Goal: Information Seeking & Learning: Learn about a topic

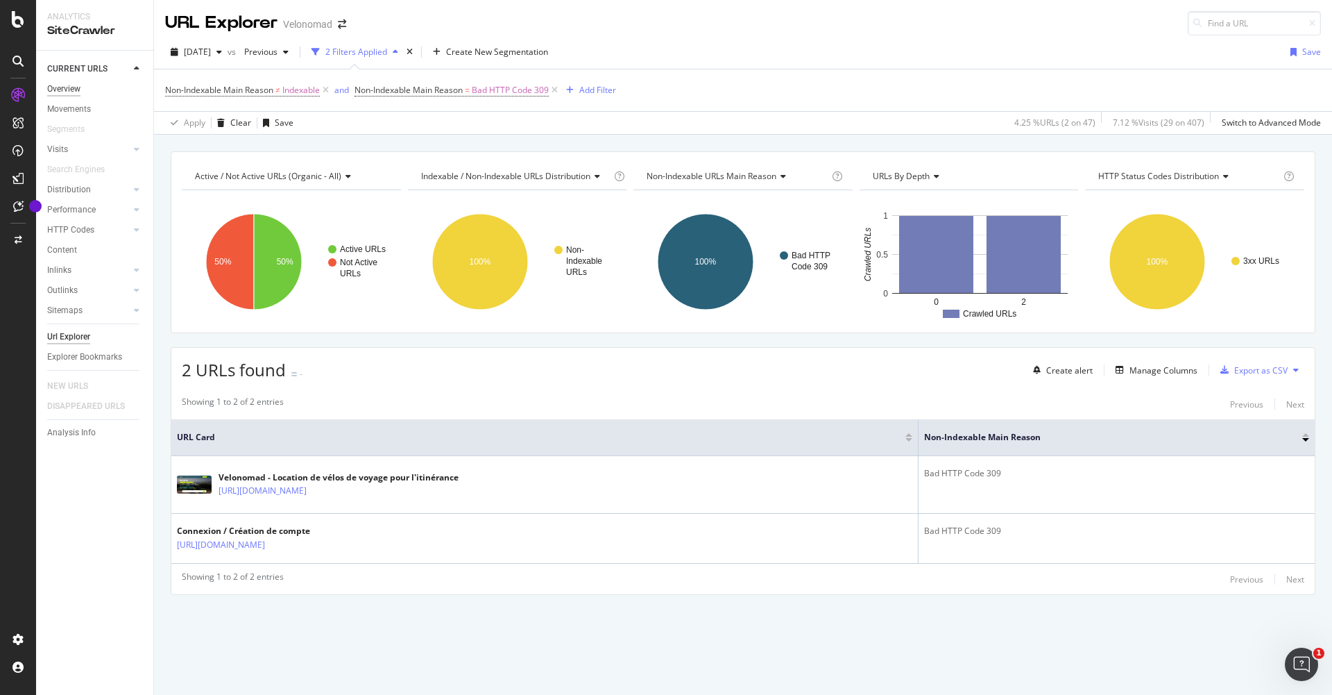
click at [75, 87] on div "Overview" at bounding box center [63, 89] width 33 height 15
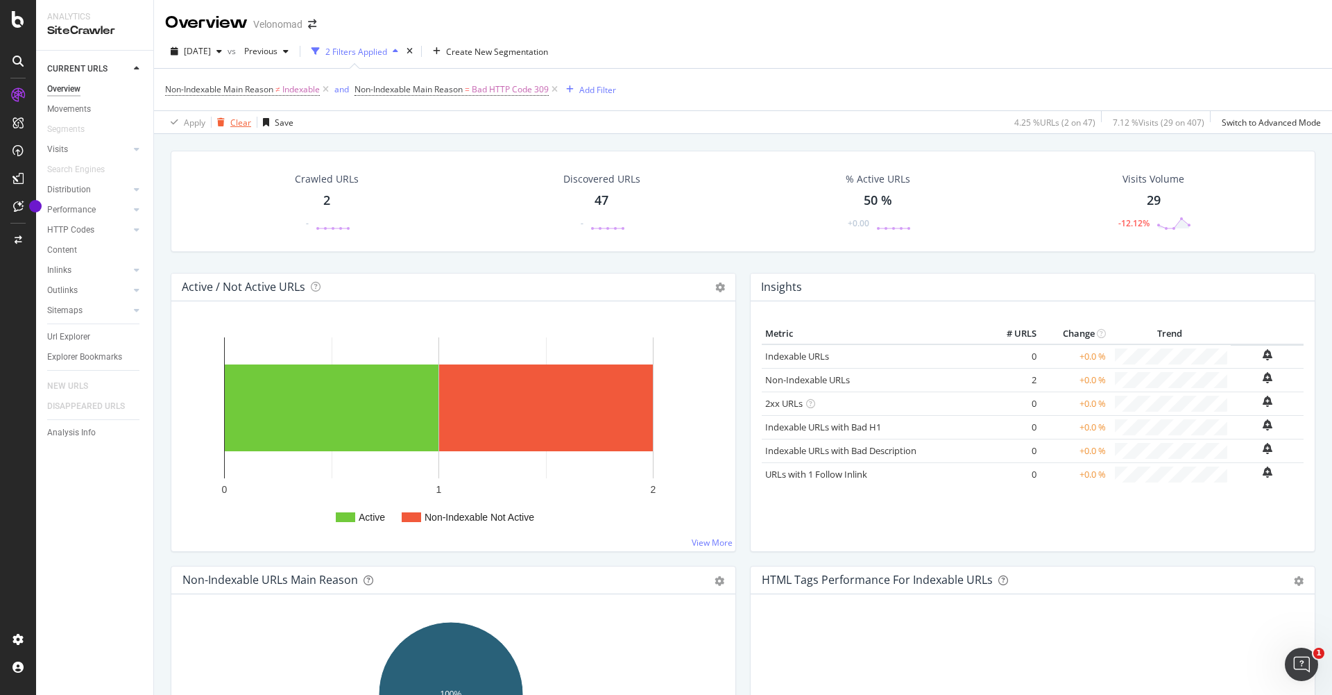
click at [231, 121] on div "Clear" at bounding box center [240, 123] width 21 height 12
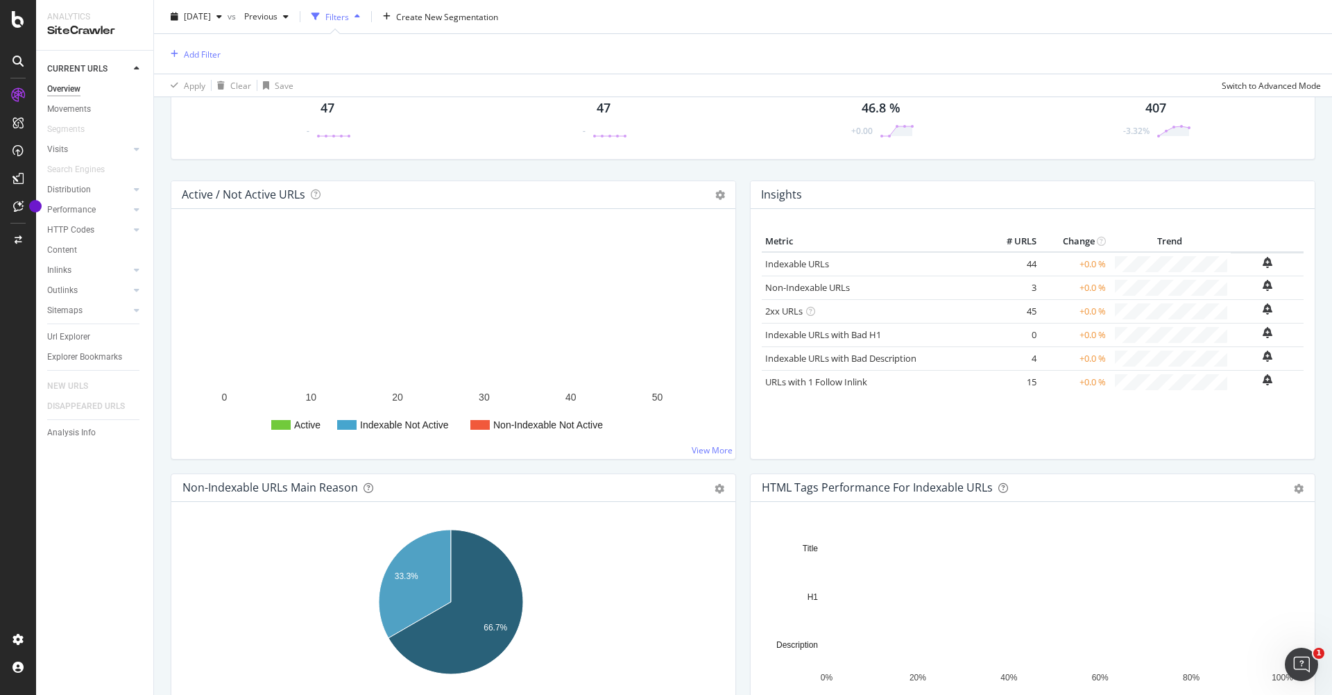
scroll to position [83, 0]
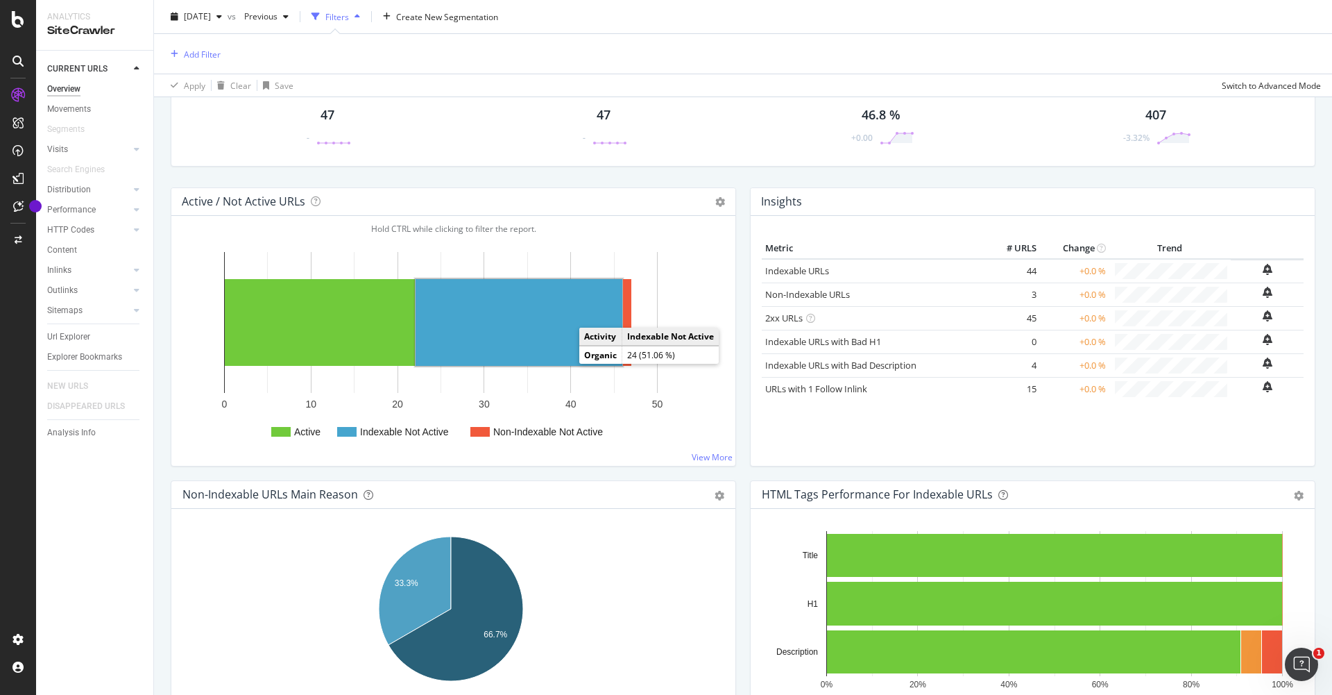
drag, startPoint x: 566, startPoint y: 365, endPoint x: 559, endPoint y: 343, distance: 22.6
click at [559, 343] on rect "A chart." at bounding box center [519, 322] width 207 height 87
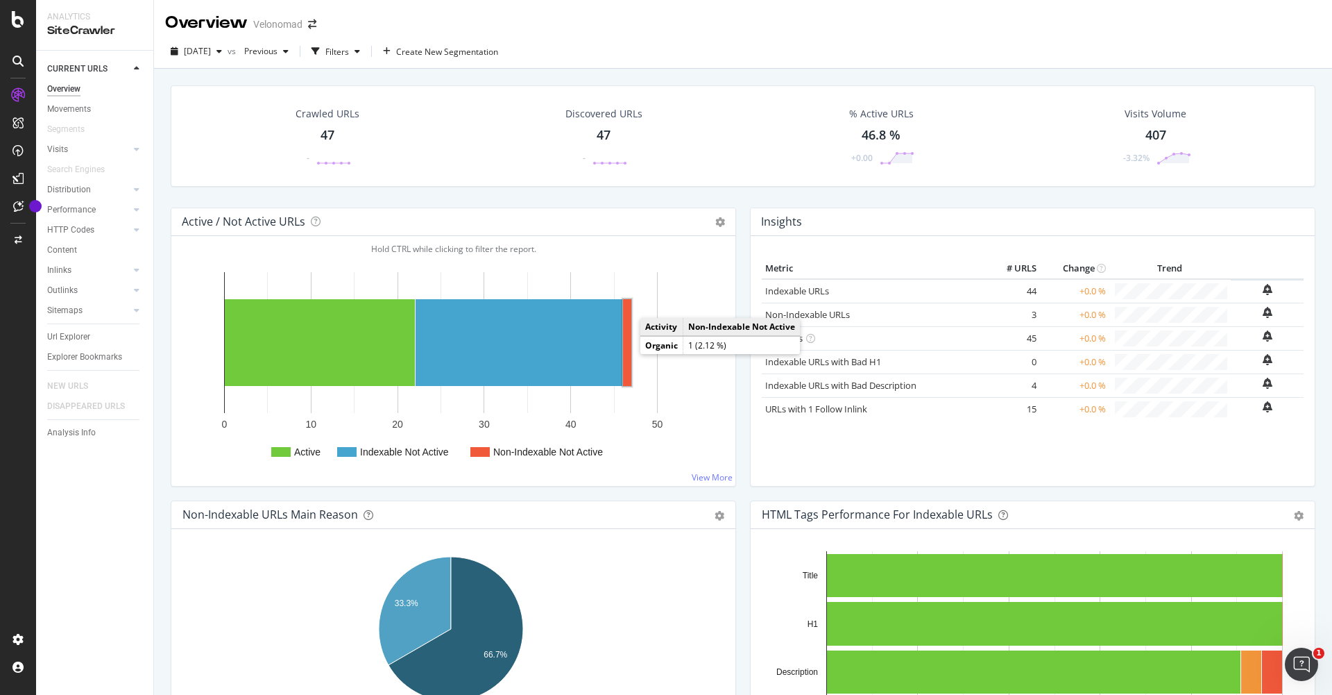
click at [631, 352] on rect "A chart." at bounding box center [627, 342] width 8 height 87
